Goal: Transaction & Acquisition: Book appointment/travel/reservation

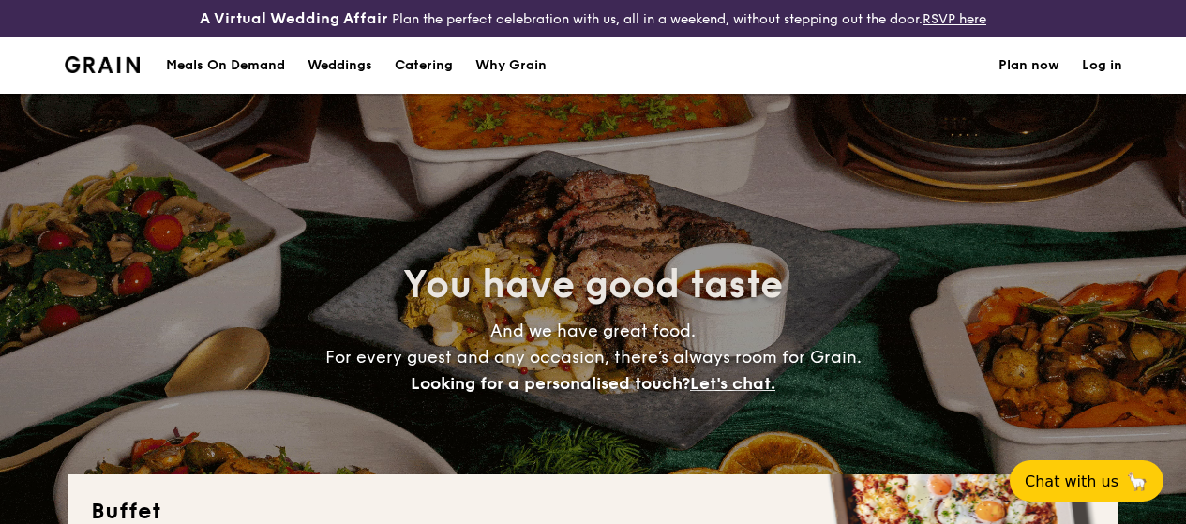
select select
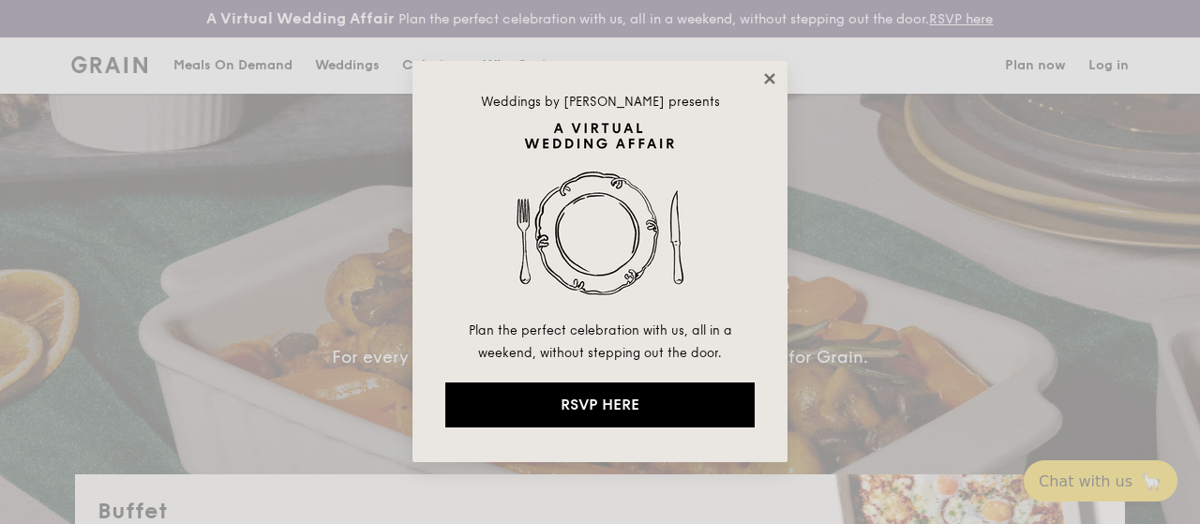
click at [765, 82] on icon at bounding box center [769, 78] width 10 height 10
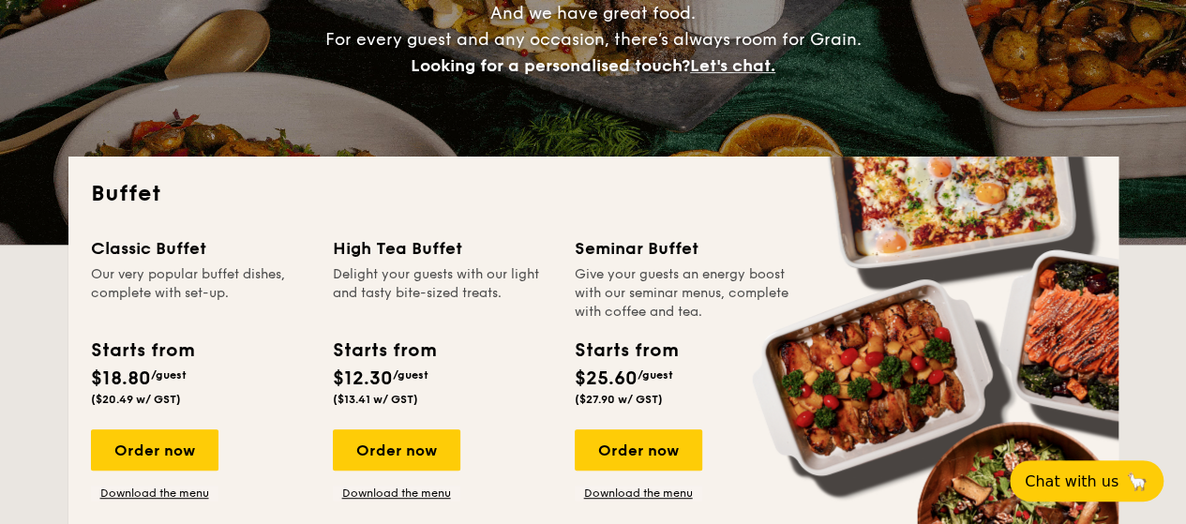
scroll to position [375, 0]
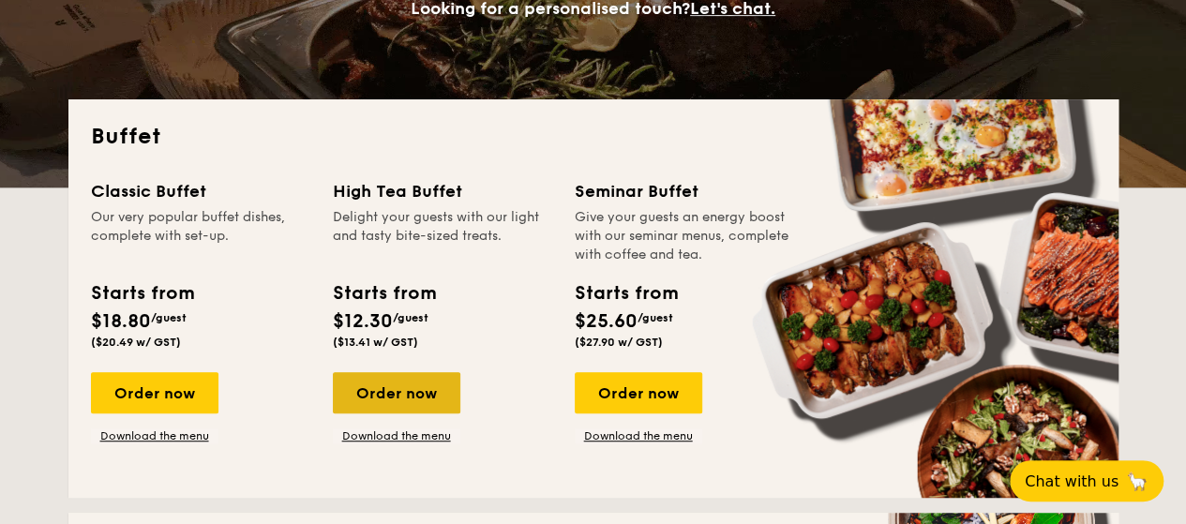
click at [375, 403] on div "Order now" at bounding box center [397, 392] width 128 height 41
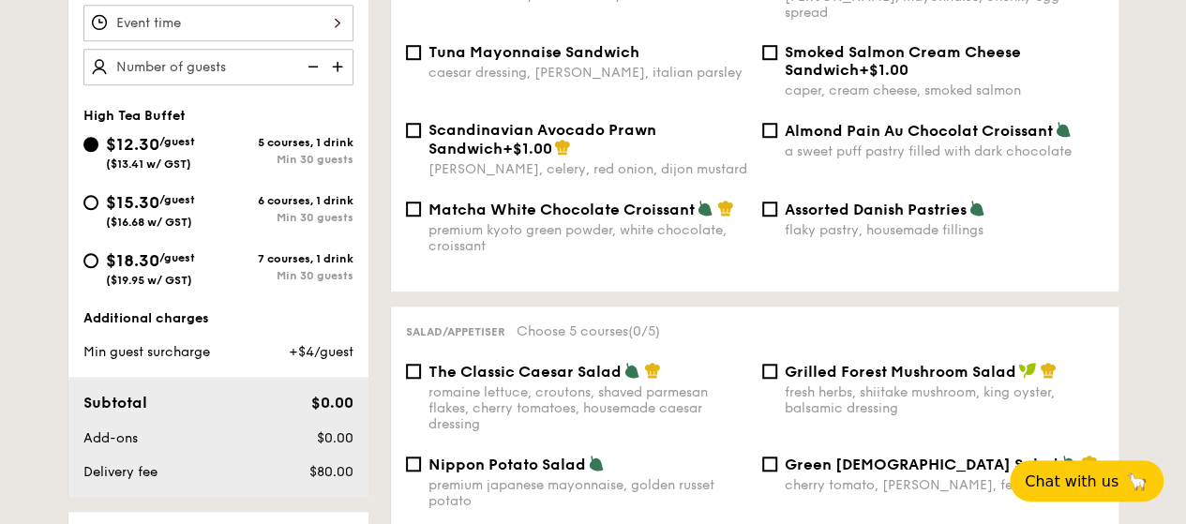
scroll to position [656, 0]
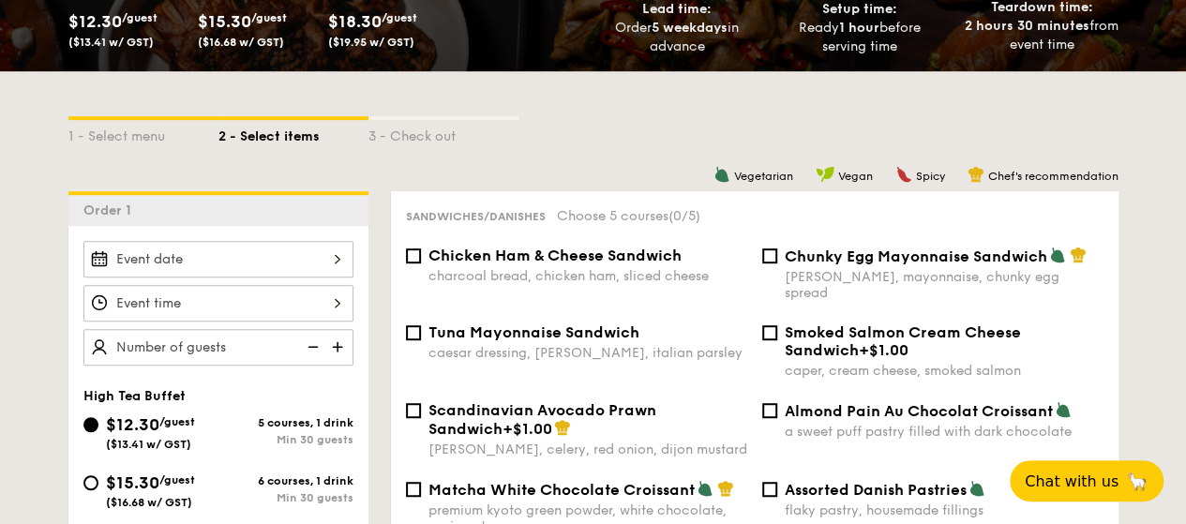
select select
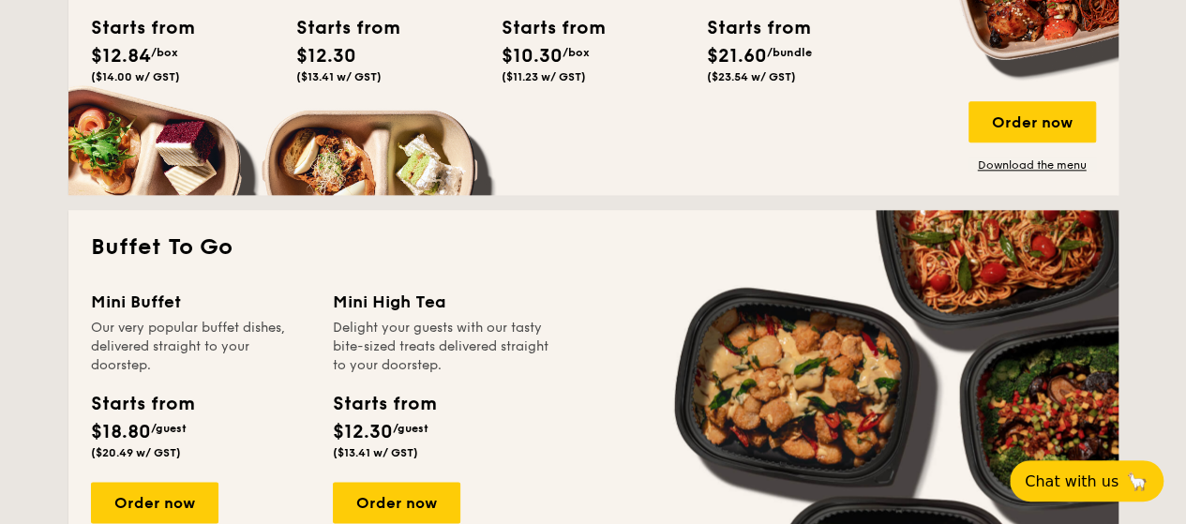
scroll to position [1365, 0]
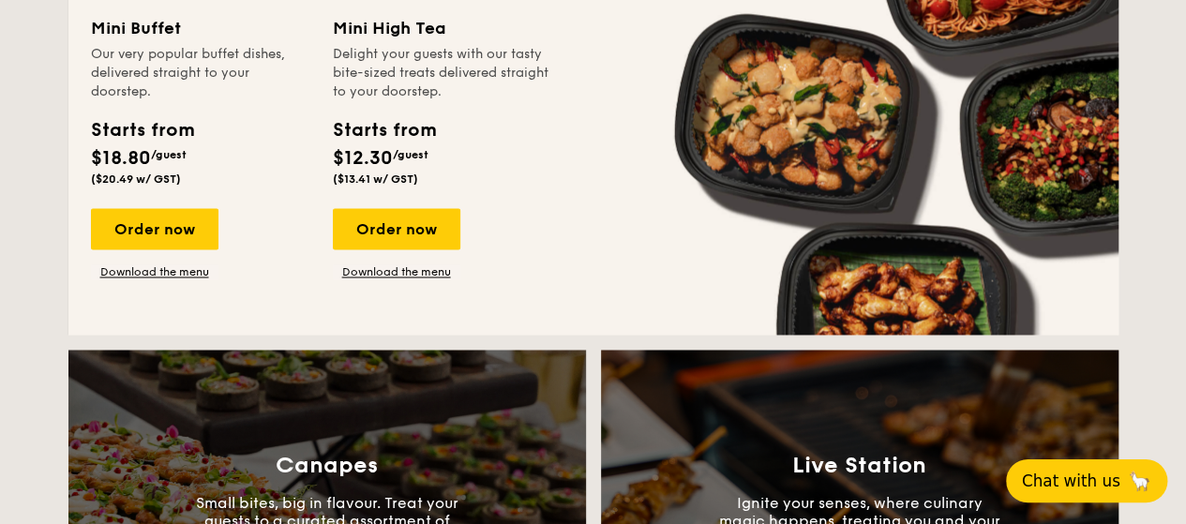
click at [1104, 494] on button "Chat with us 🦙" at bounding box center [1086, 480] width 161 height 43
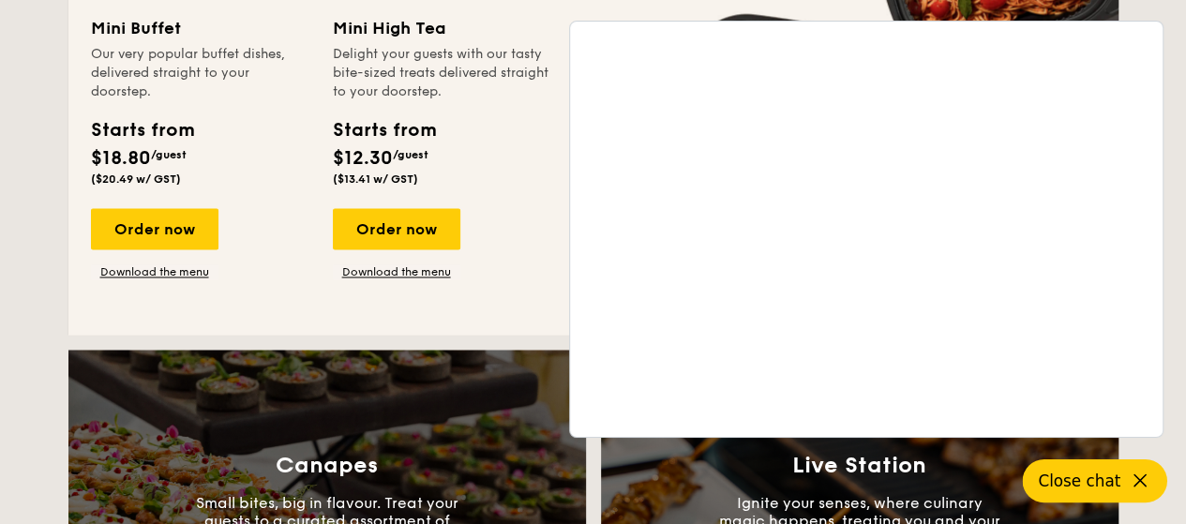
click at [1124, 479] on button "Close chat" at bounding box center [1095, 480] width 144 height 43
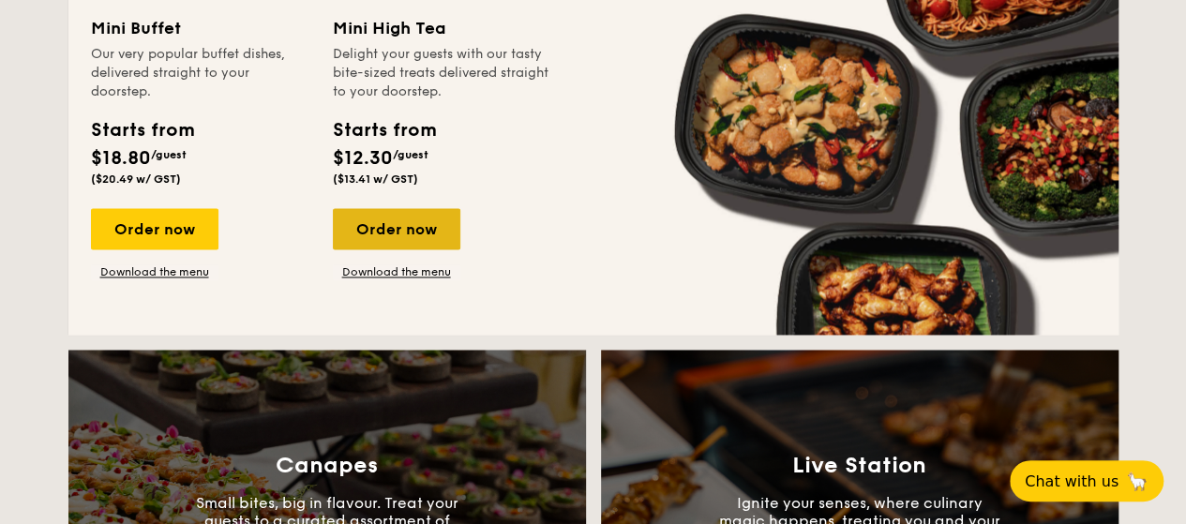
click at [385, 239] on div "Order now" at bounding box center [397, 228] width 128 height 41
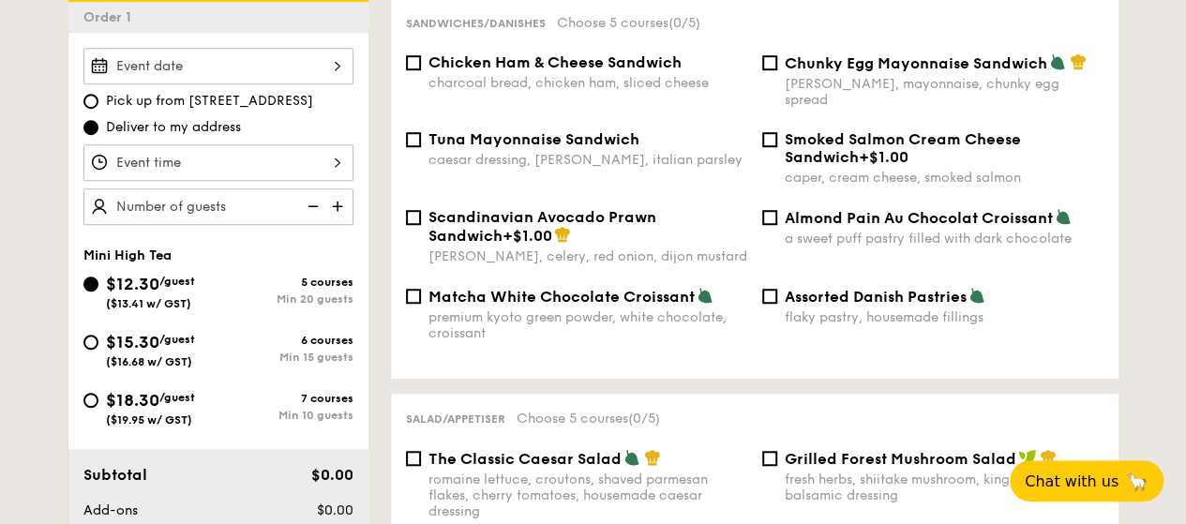
scroll to position [750, 0]
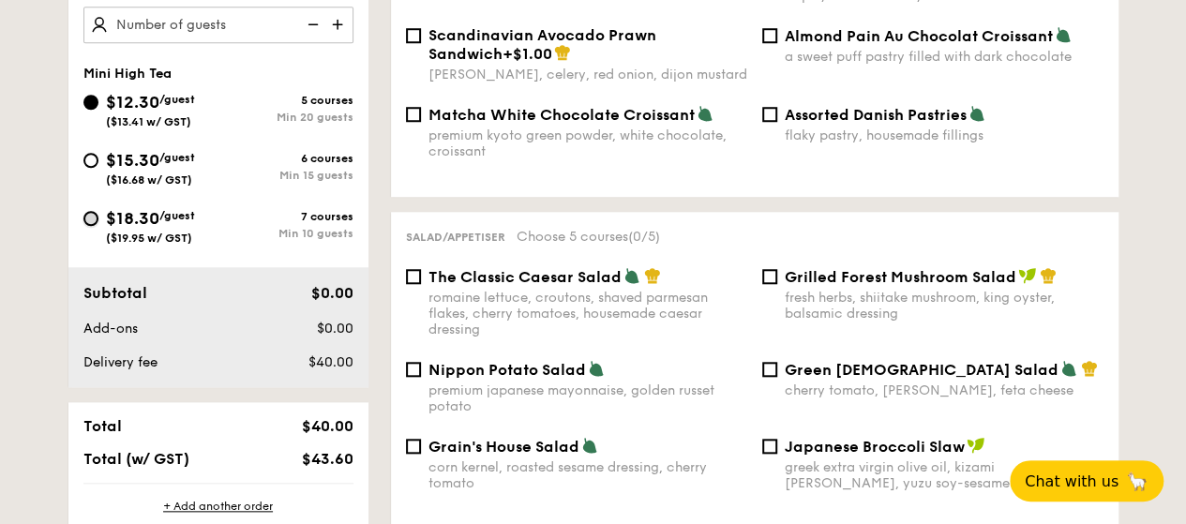
click at [88, 226] on input "$18.30 /guest ($19.95 w/ GST) 7 courses Min 10 guests" at bounding box center [90, 218] width 15 height 15
radio input "true"
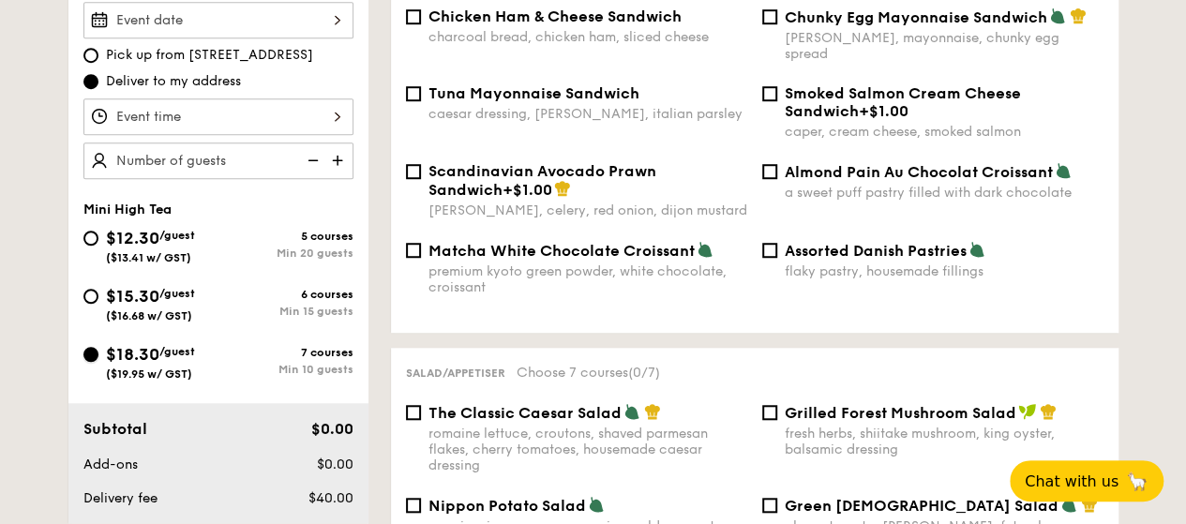
scroll to position [563, 0]
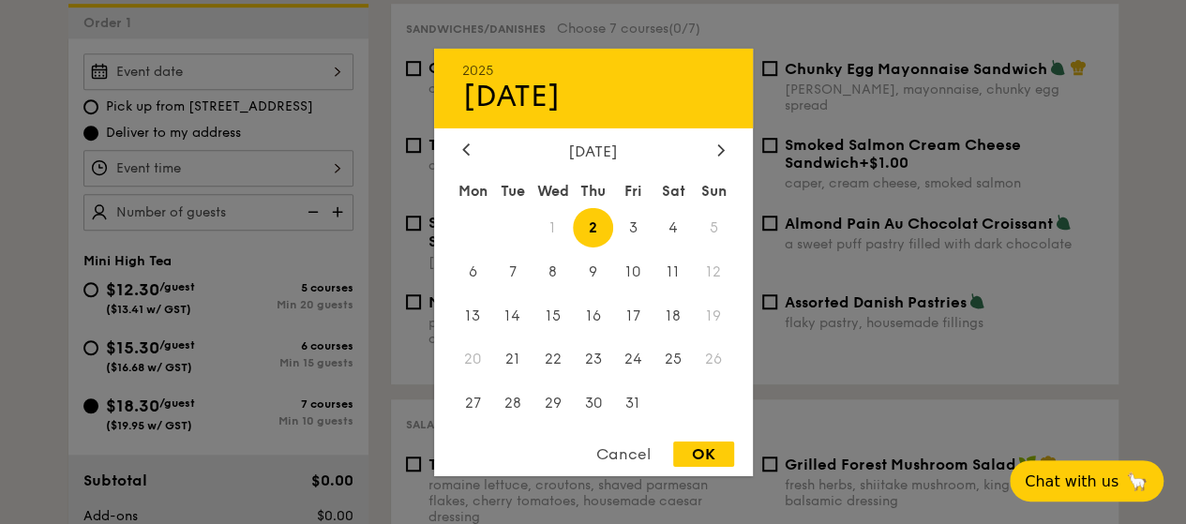
click at [264, 90] on div "2025 Oct 02 October 2025 Mon Tue Wed Thu Fri Sat Sun 1 2 3 4 5 6 7 8 9 10 11 12…" at bounding box center [218, 71] width 270 height 37
click at [712, 278] on span "12" at bounding box center [714, 271] width 40 height 40
click at [611, 446] on div "Cancel" at bounding box center [624, 454] width 92 height 25
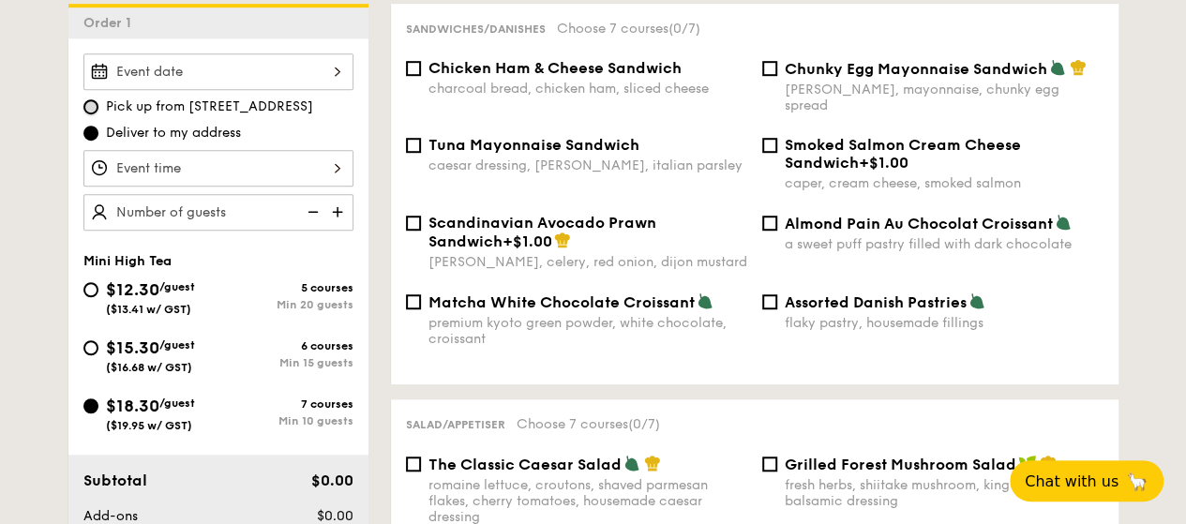
click at [88, 114] on input "Pick up from 5 Burn Road #05-01" at bounding box center [90, 106] width 15 height 15
radio input "true"
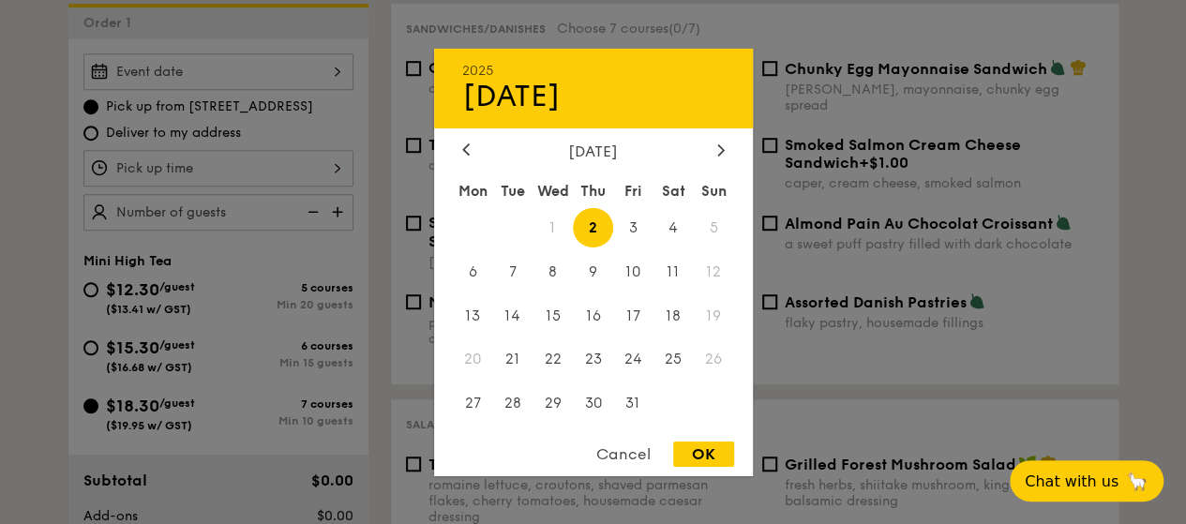
click at [311, 90] on div "2025 Oct 02 October 2025 Mon Tue Wed Thu Fri Sat Sun 1 2 3 4 5 6 7 8 9 10 11 12…" at bounding box center [218, 71] width 270 height 37
click at [0, 204] on div at bounding box center [593, 262] width 1186 height 524
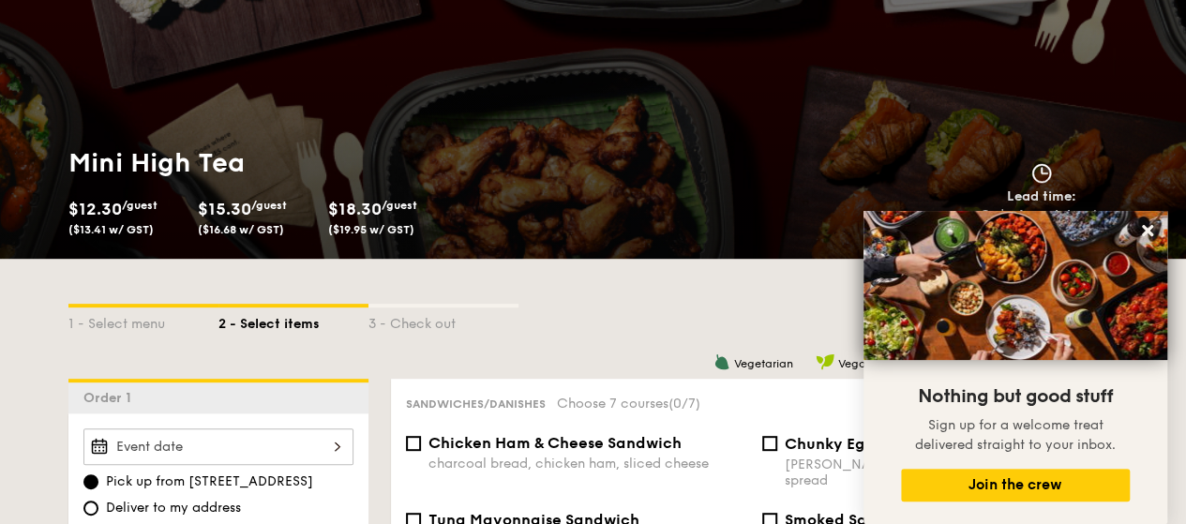
scroll to position [0, 0]
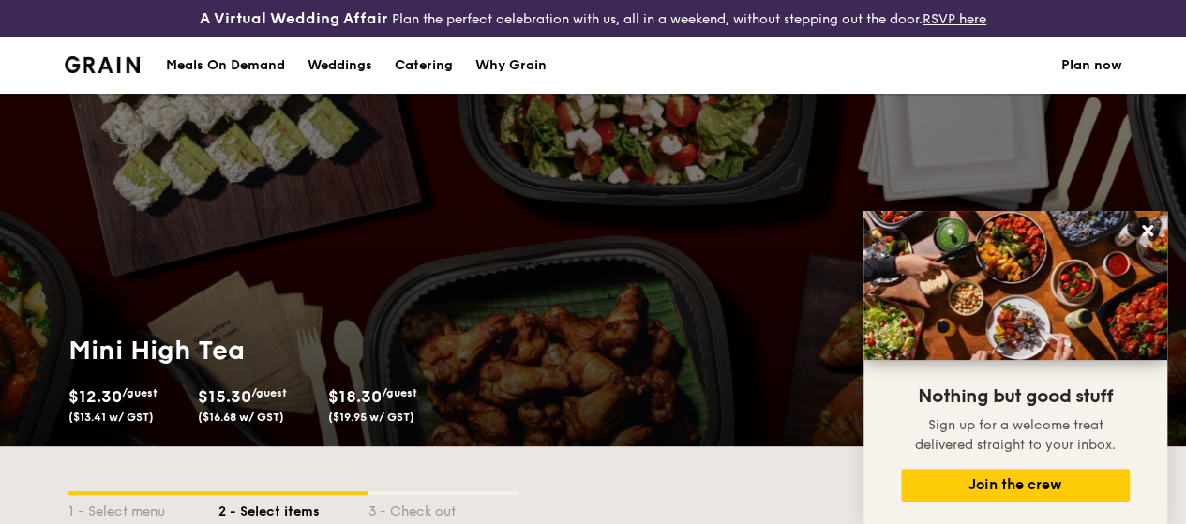
click at [107, 73] on img at bounding box center [103, 64] width 76 height 17
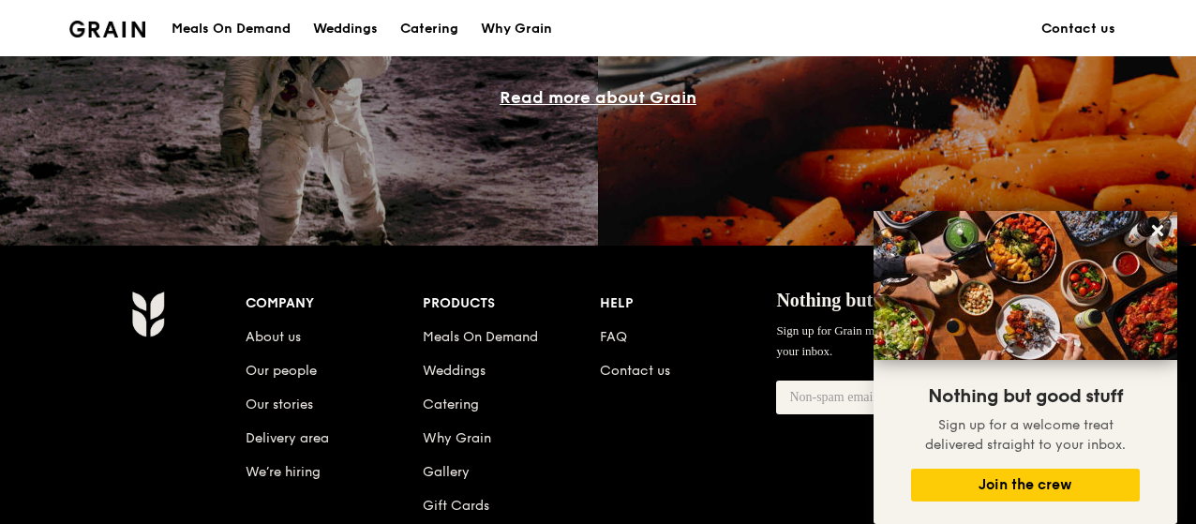
scroll to position [1924, 0]
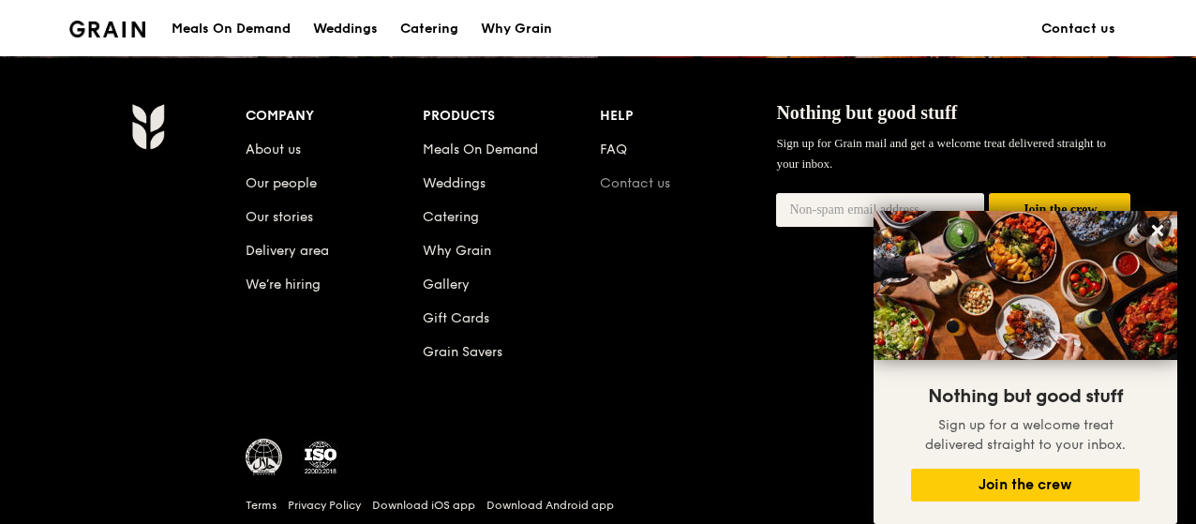
click at [637, 191] on link "Contact us" at bounding box center [635, 183] width 70 height 16
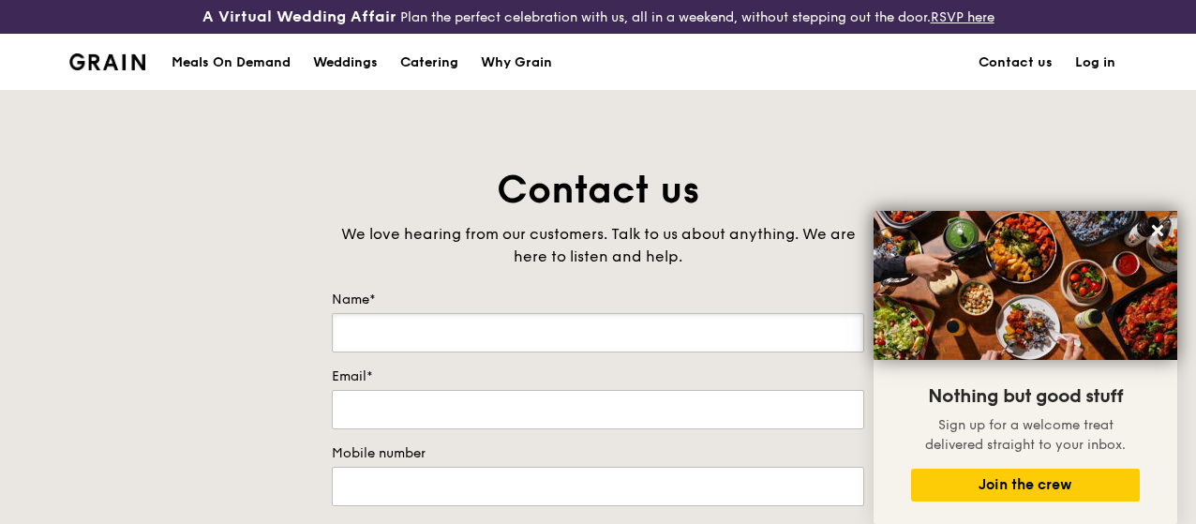
click at [518, 350] on input "Name*" at bounding box center [598, 332] width 533 height 39
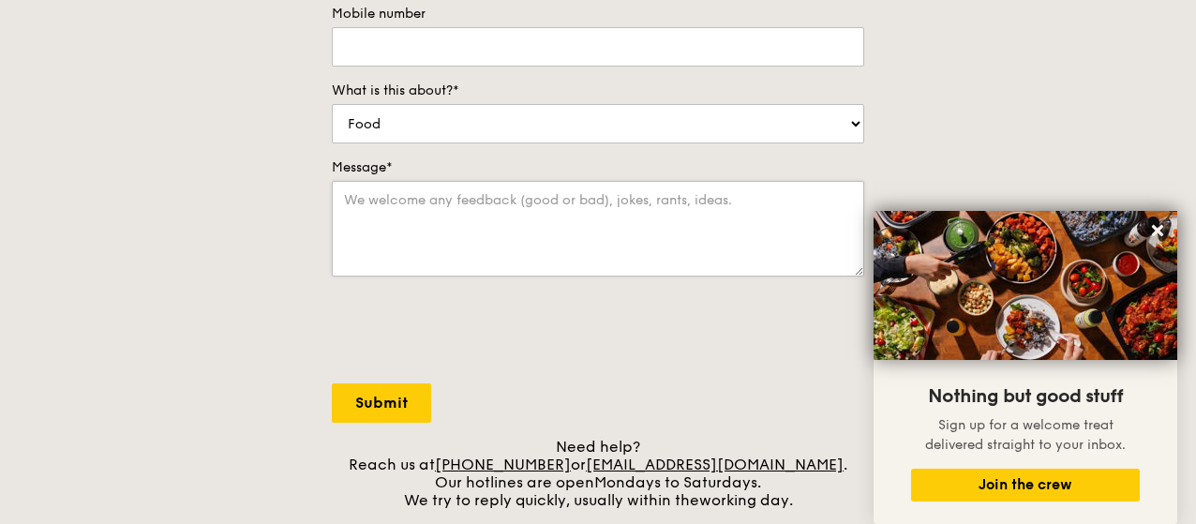
scroll to position [375, 0]
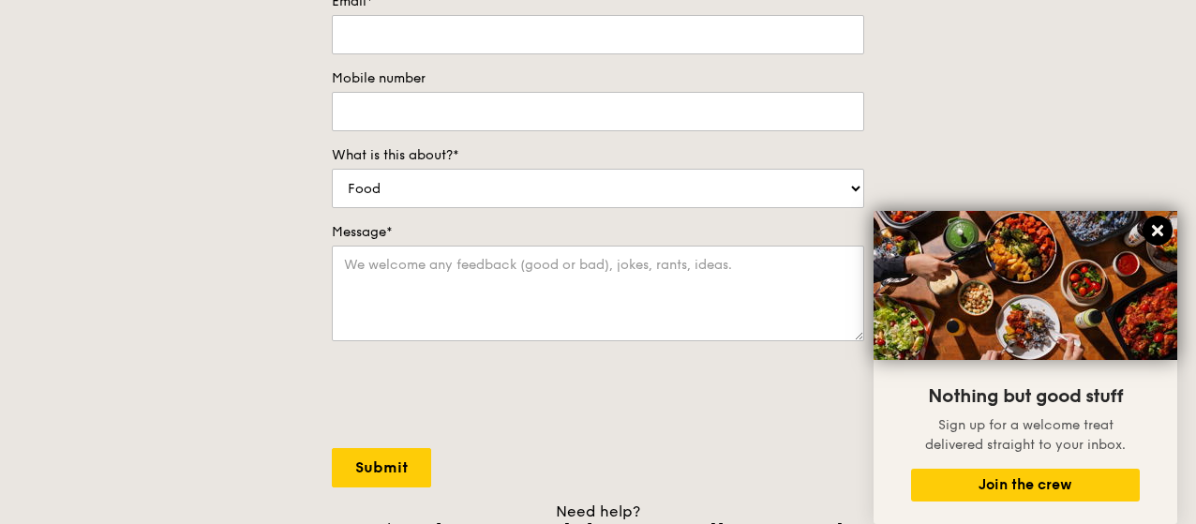
click at [1157, 233] on icon at bounding box center [1157, 230] width 11 height 11
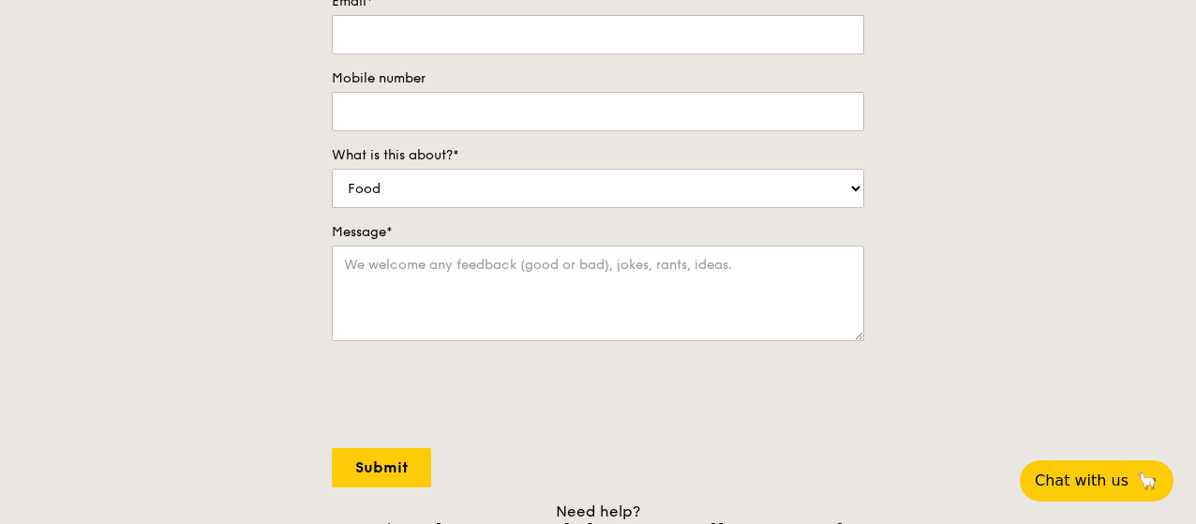
scroll to position [0, 0]
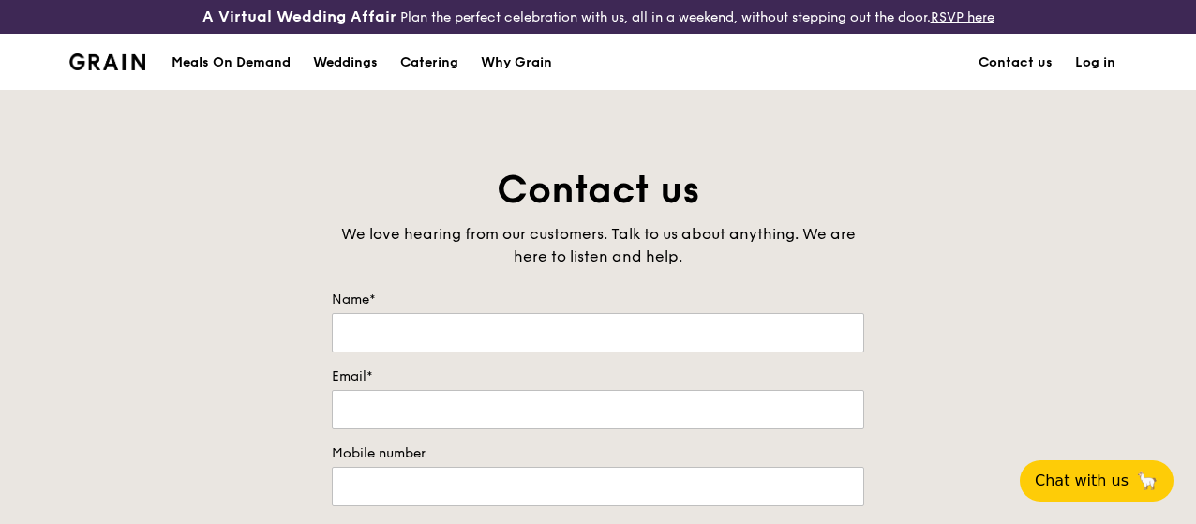
click at [106, 70] on img at bounding box center [107, 61] width 76 height 17
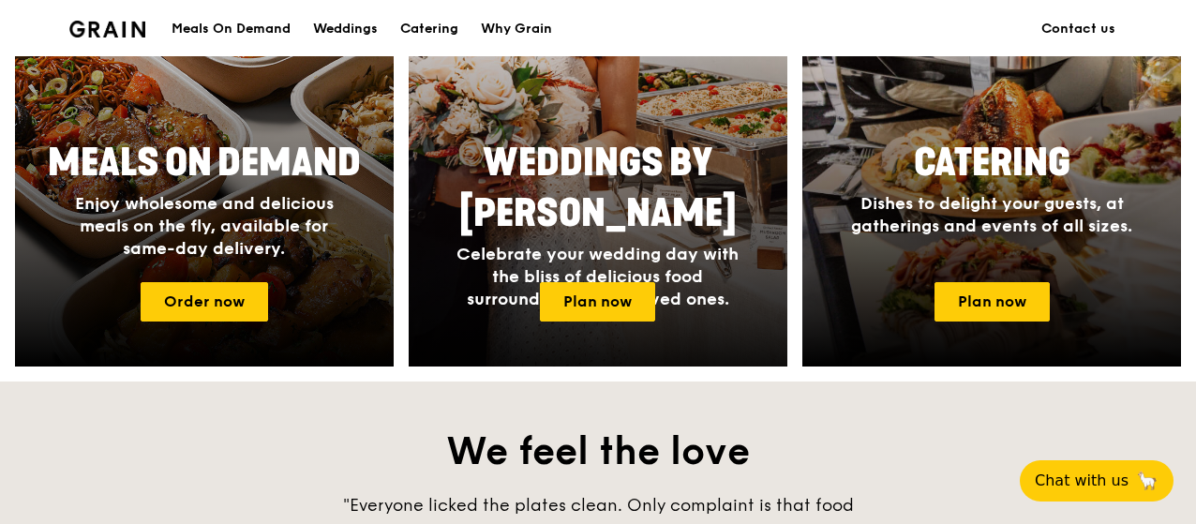
scroll to position [1031, 0]
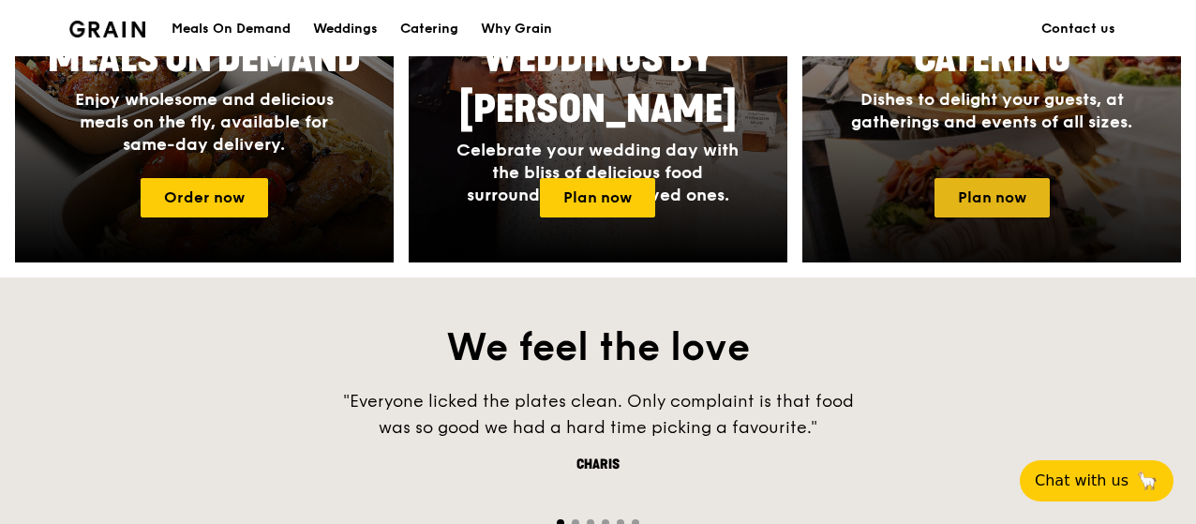
click at [983, 200] on link "Plan now" at bounding box center [992, 197] width 115 height 39
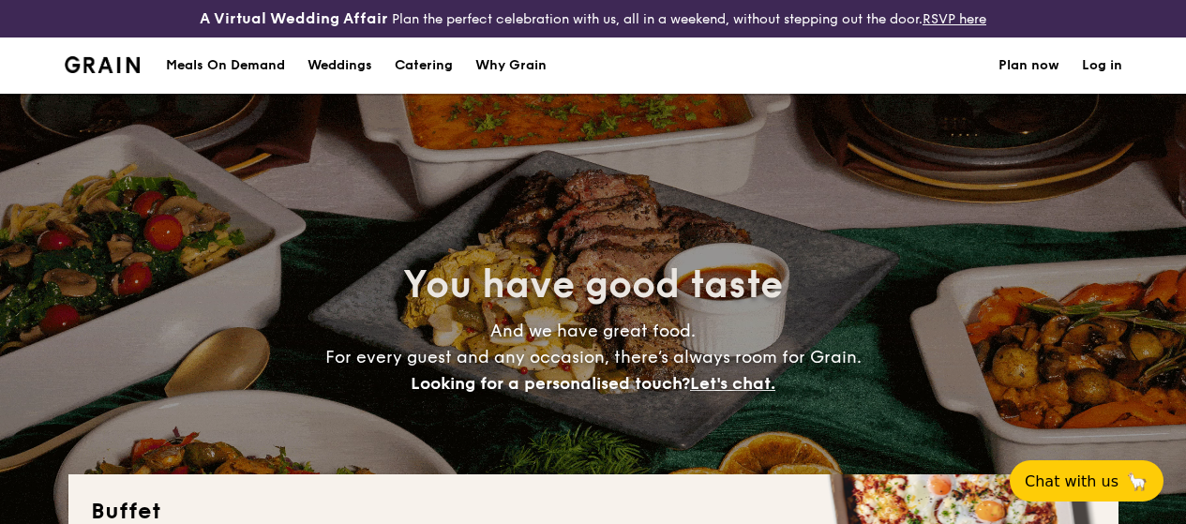
select select
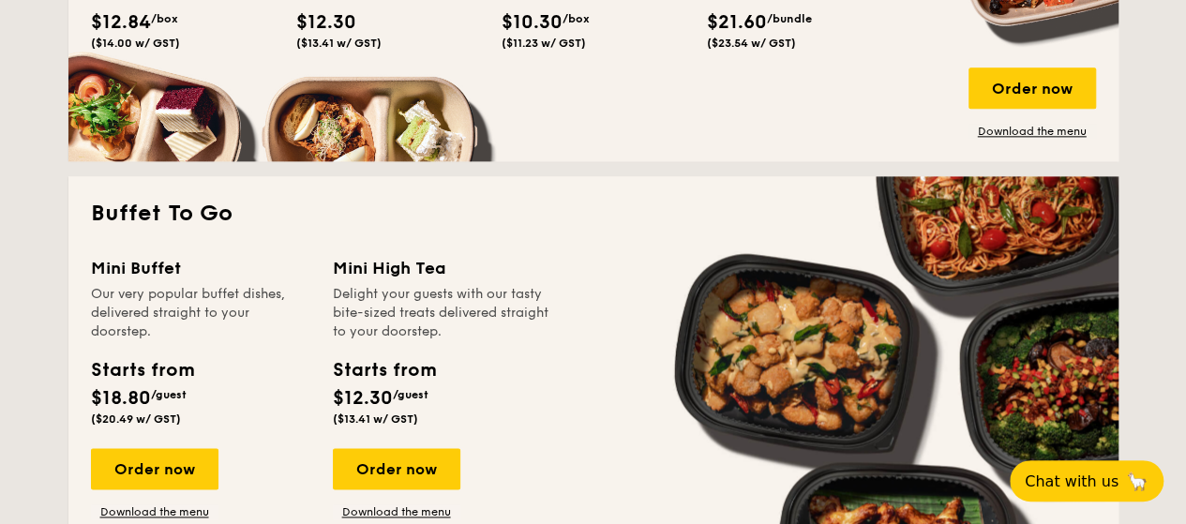
scroll to position [1313, 0]
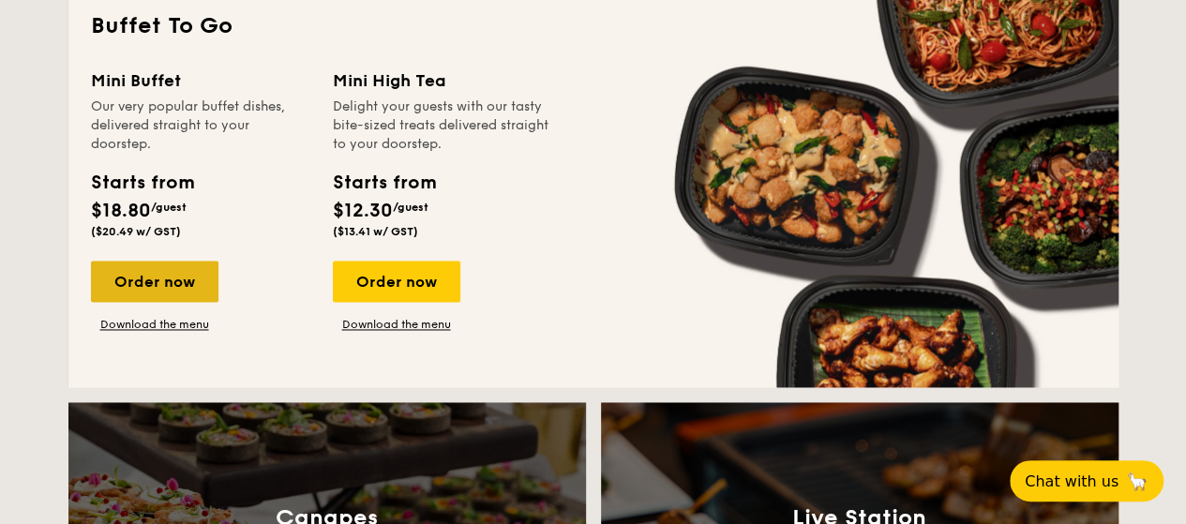
click at [178, 299] on div "Order now" at bounding box center [155, 281] width 128 height 41
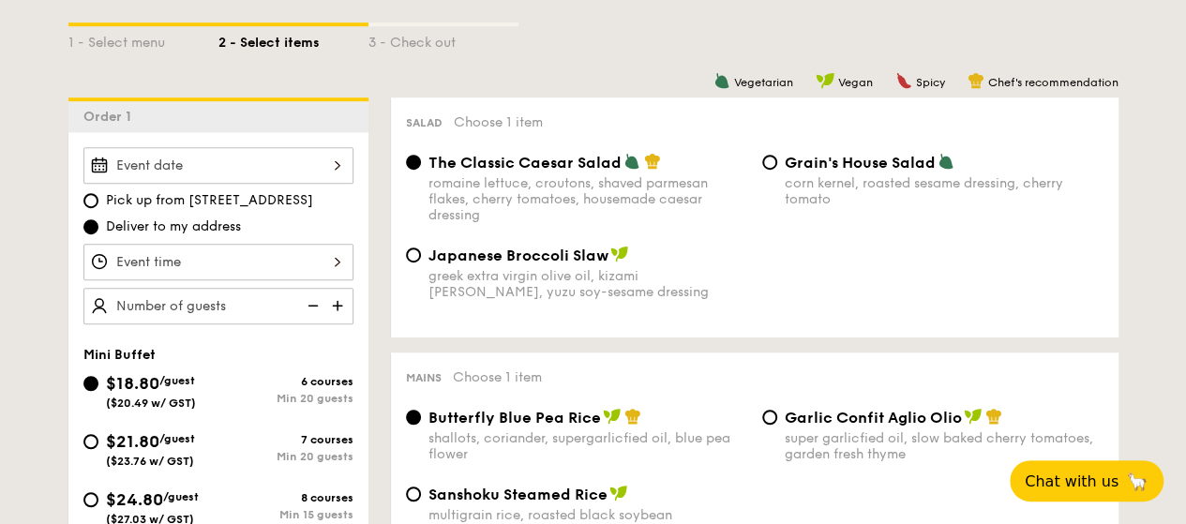
scroll to position [656, 0]
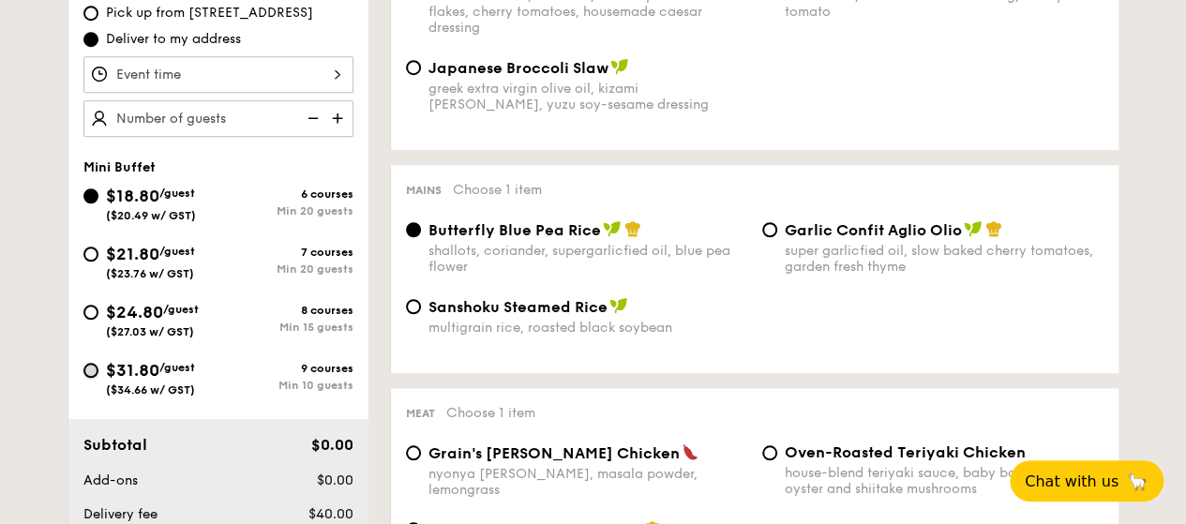
click at [84, 378] on input "$31.80 /guest ($34.66 w/ GST) 9 courses Min 10 guests" at bounding box center [90, 370] width 15 height 15
radio input "true"
radio input "false"
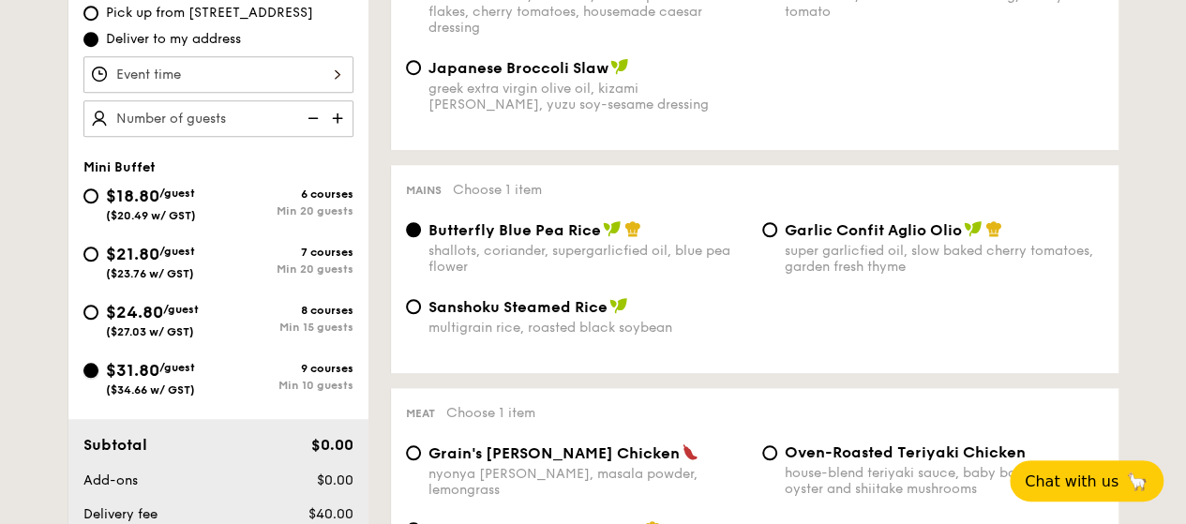
radio input "true"
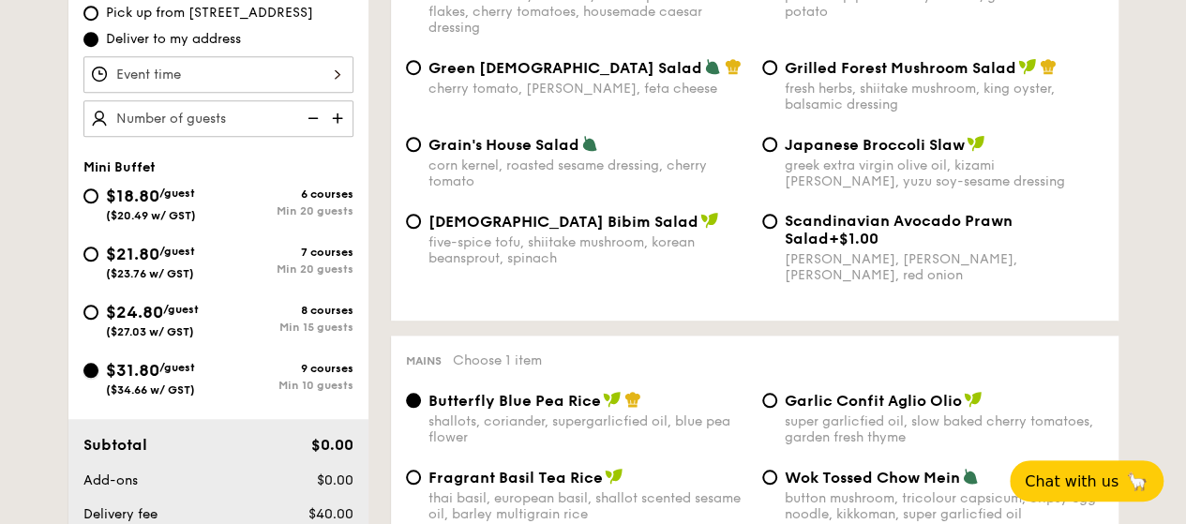
scroll to position [469, 0]
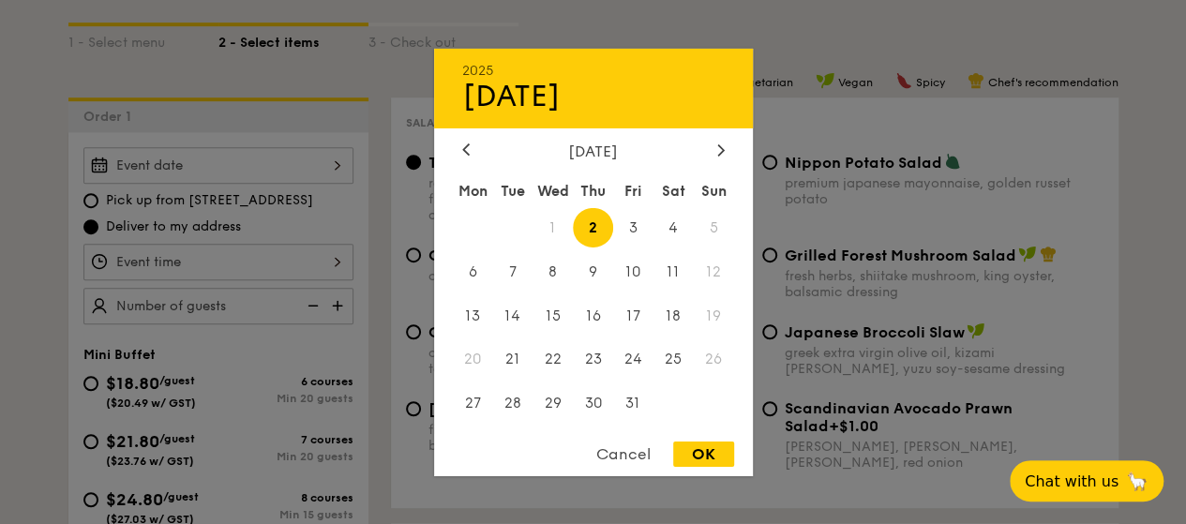
click at [288, 184] on div "2025 Oct 02 October 2025 Mon Tue Wed Thu Fri Sat Sun 1 2 3 4 5 6 7 8 9 10 11 12…" at bounding box center [218, 165] width 270 height 37
click at [625, 457] on div "Cancel" at bounding box center [624, 454] width 92 height 25
